Goal: Information Seeking & Learning: Understand process/instructions

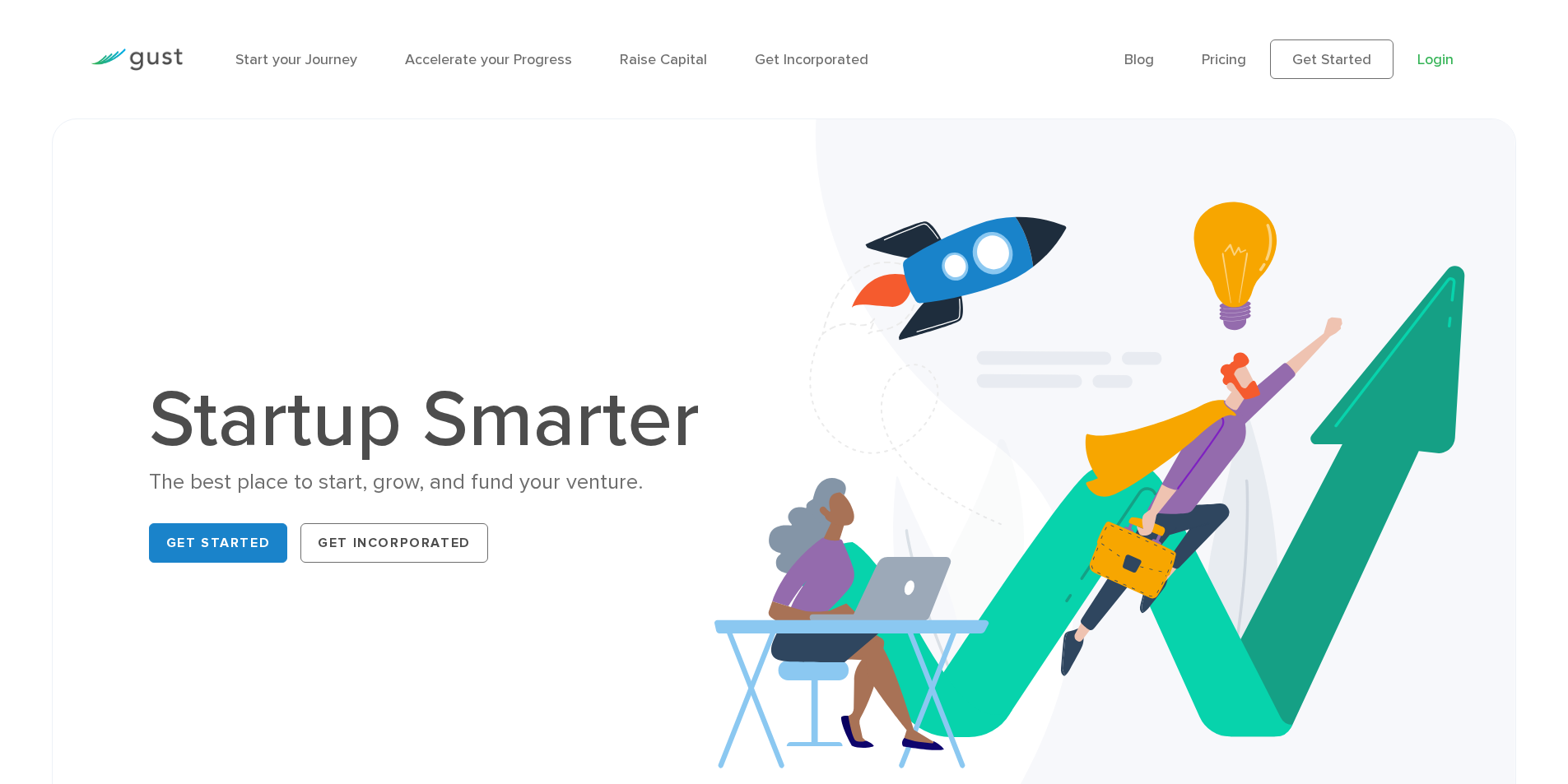
click at [1423, 62] on link "Login" at bounding box center [1435, 60] width 36 height 17
click at [163, 44] on div at bounding box center [136, 59] width 117 height 72
click at [152, 52] on img at bounding box center [136, 60] width 92 height 22
drag, startPoint x: 492, startPoint y: 509, endPoint x: 589, endPoint y: 303, distance: 227.7
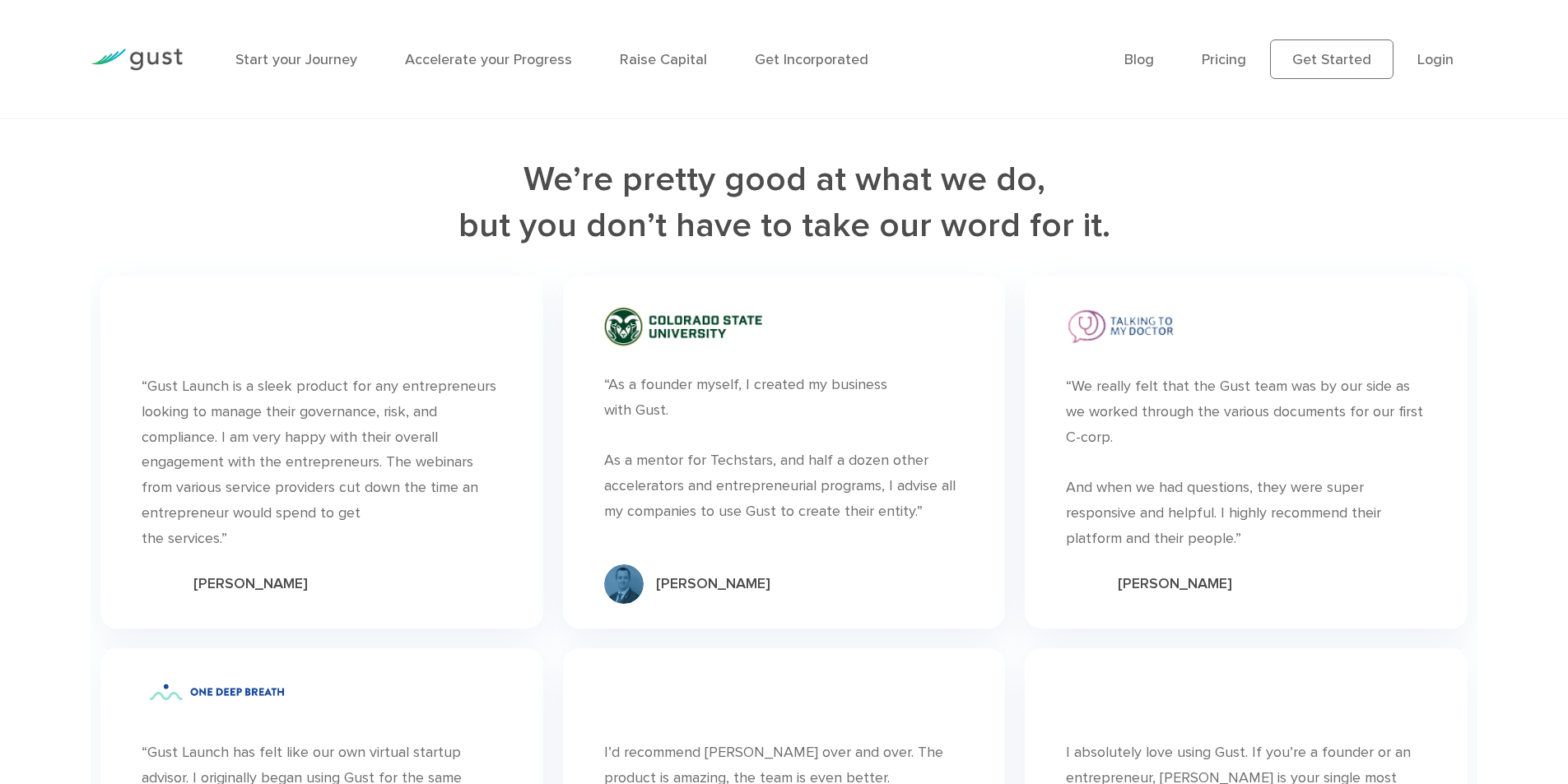
scroll to position [4650, 0]
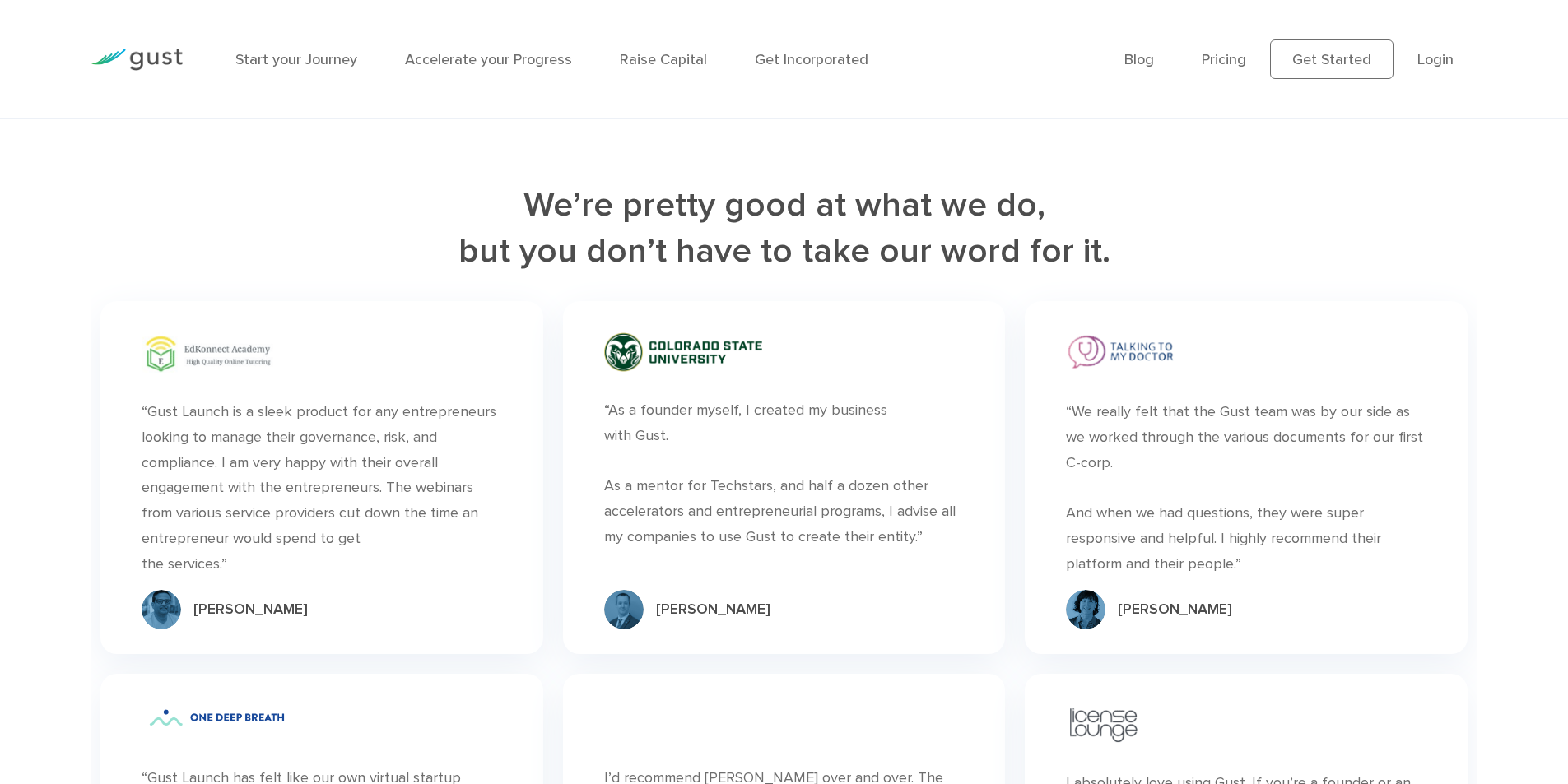
click at [740, 55] on ul "Start your Journey Accelerate your Progress Raise Capital Get Incorporated" at bounding box center [667, 60] width 864 height 22
click at [784, 49] on li "Get Incorporated" at bounding box center [811, 60] width 113 height 22
click at [785, 49] on li "Get Incorporated" at bounding box center [811, 60] width 113 height 22
click at [782, 59] on link "Get Incorporated" at bounding box center [811, 60] width 113 height 17
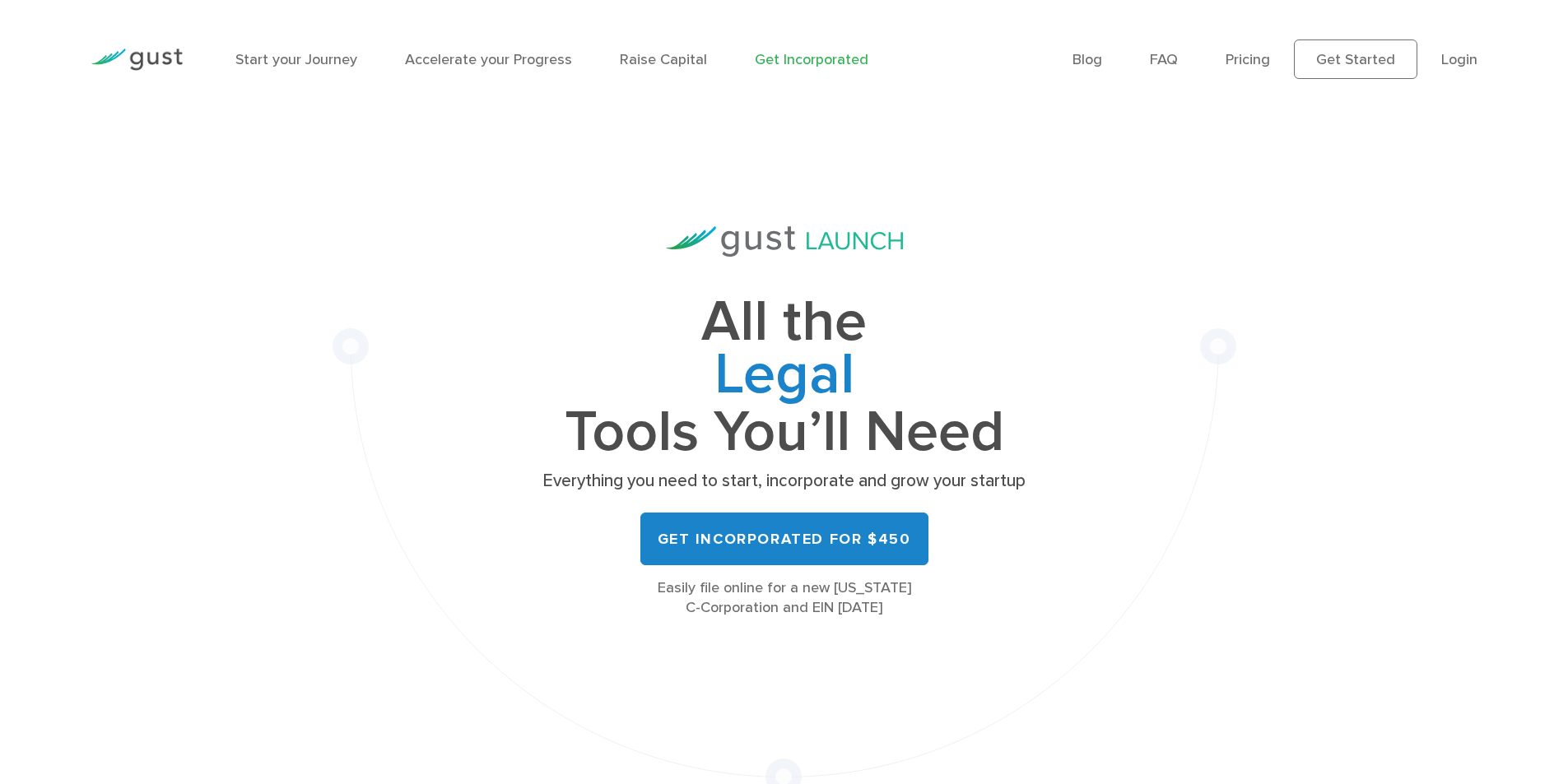
drag, startPoint x: 1147, startPoint y: 509, endPoint x: 1132, endPoint y: 65, distance: 444.3
click at [1459, 61] on link "Login" at bounding box center [1459, 60] width 36 height 17
